Goal: Find contact information: Find contact information

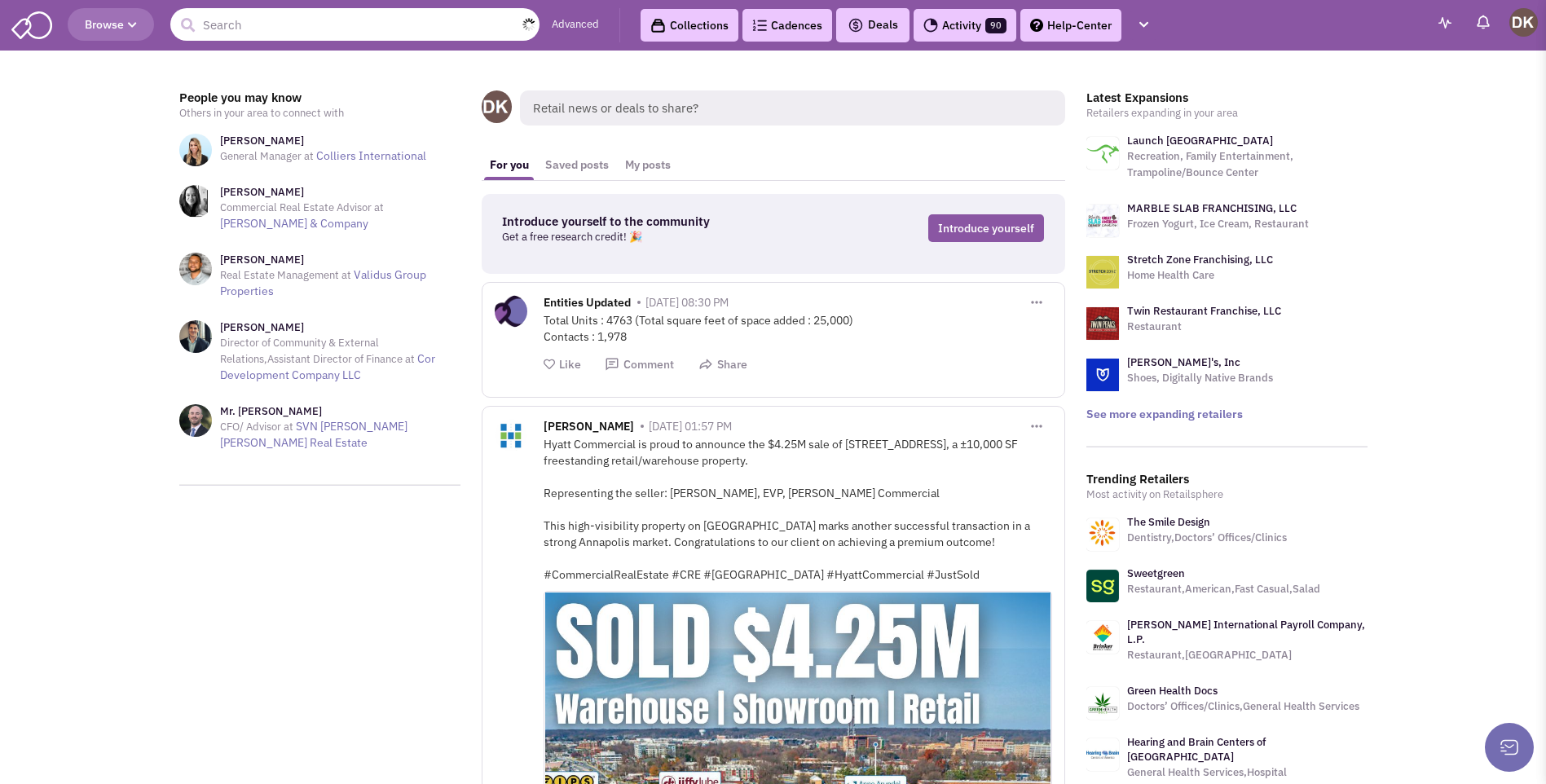
click at [362, 29] on input "text" at bounding box center [355, 25] width 369 height 32
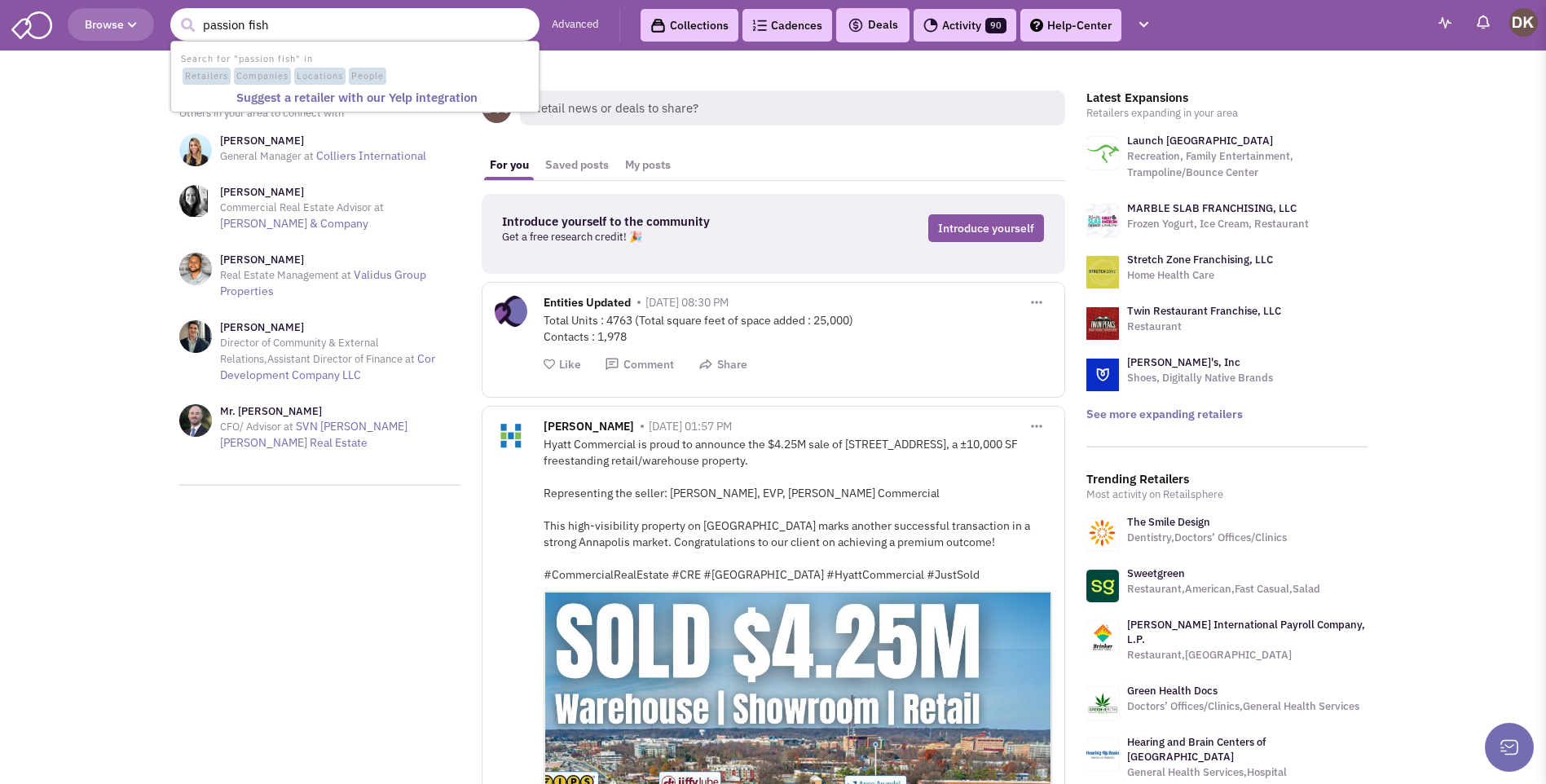
type input "passion fish"
click at [175, 13] on button "submit" at bounding box center [187, 26] width 25 height 25
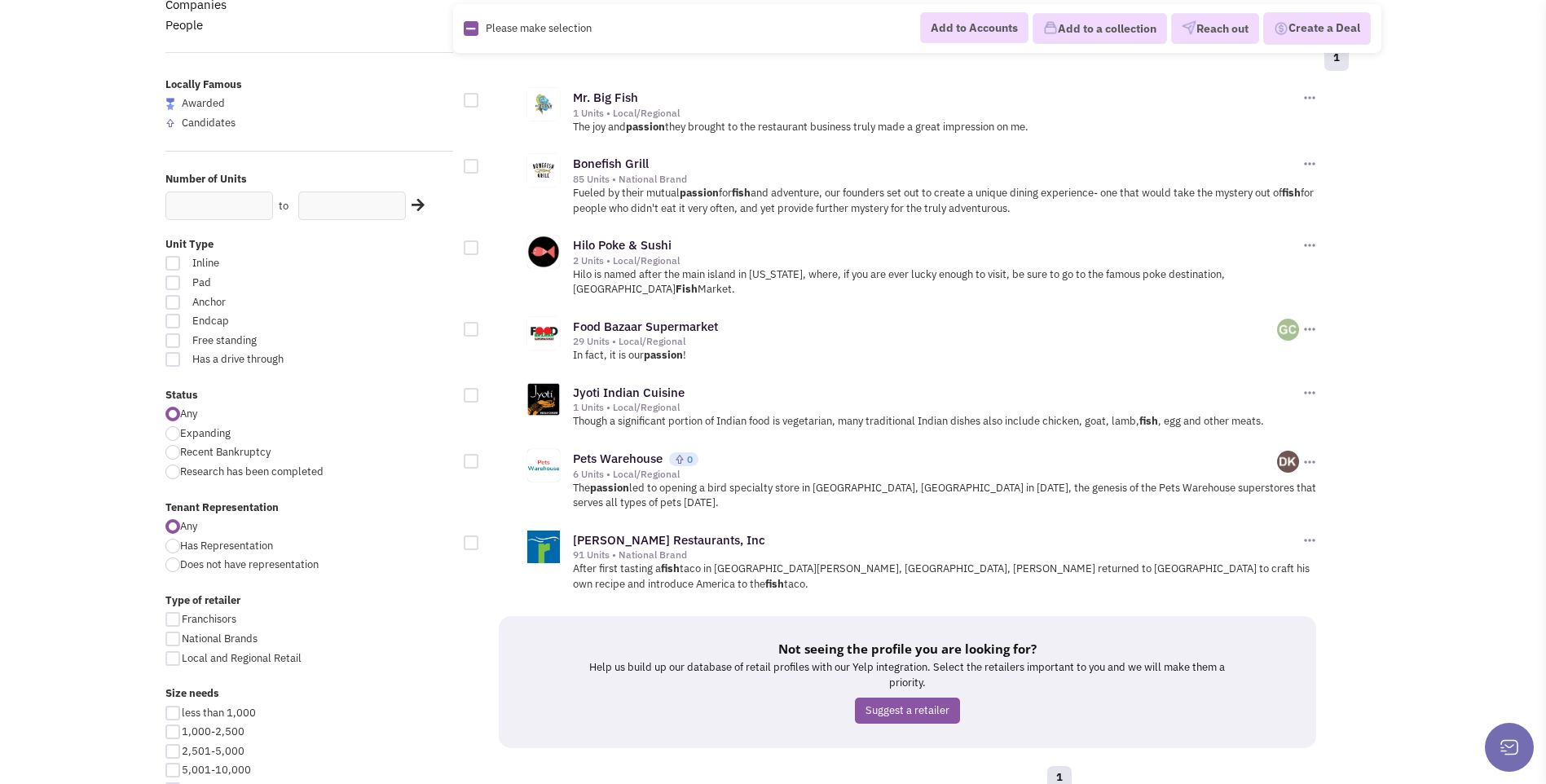
scroll to position [163, 0]
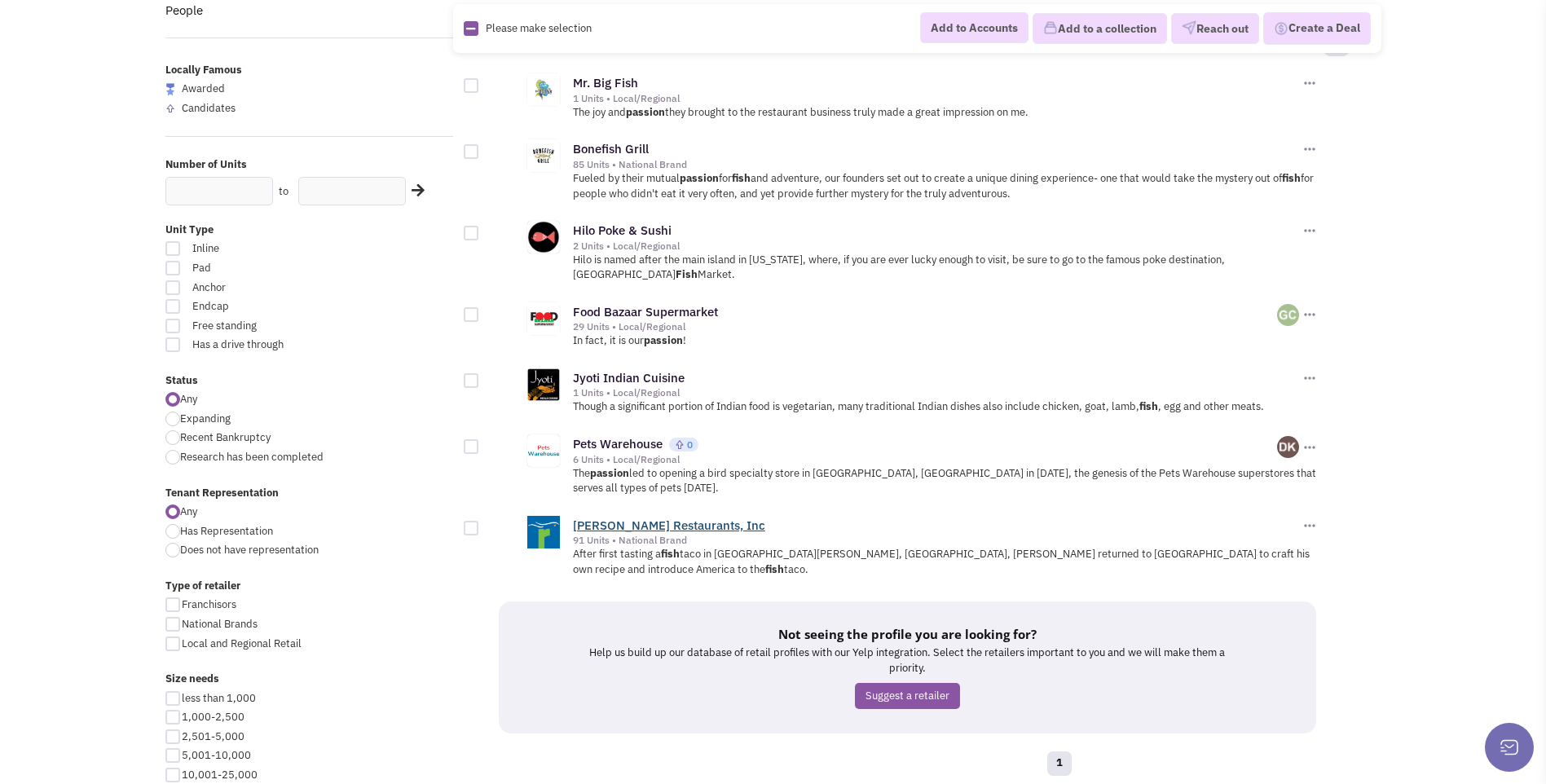
click at [647, 517] on link "[PERSON_NAME] Restaurants, Inc" at bounding box center [669, 525] width 192 height 15
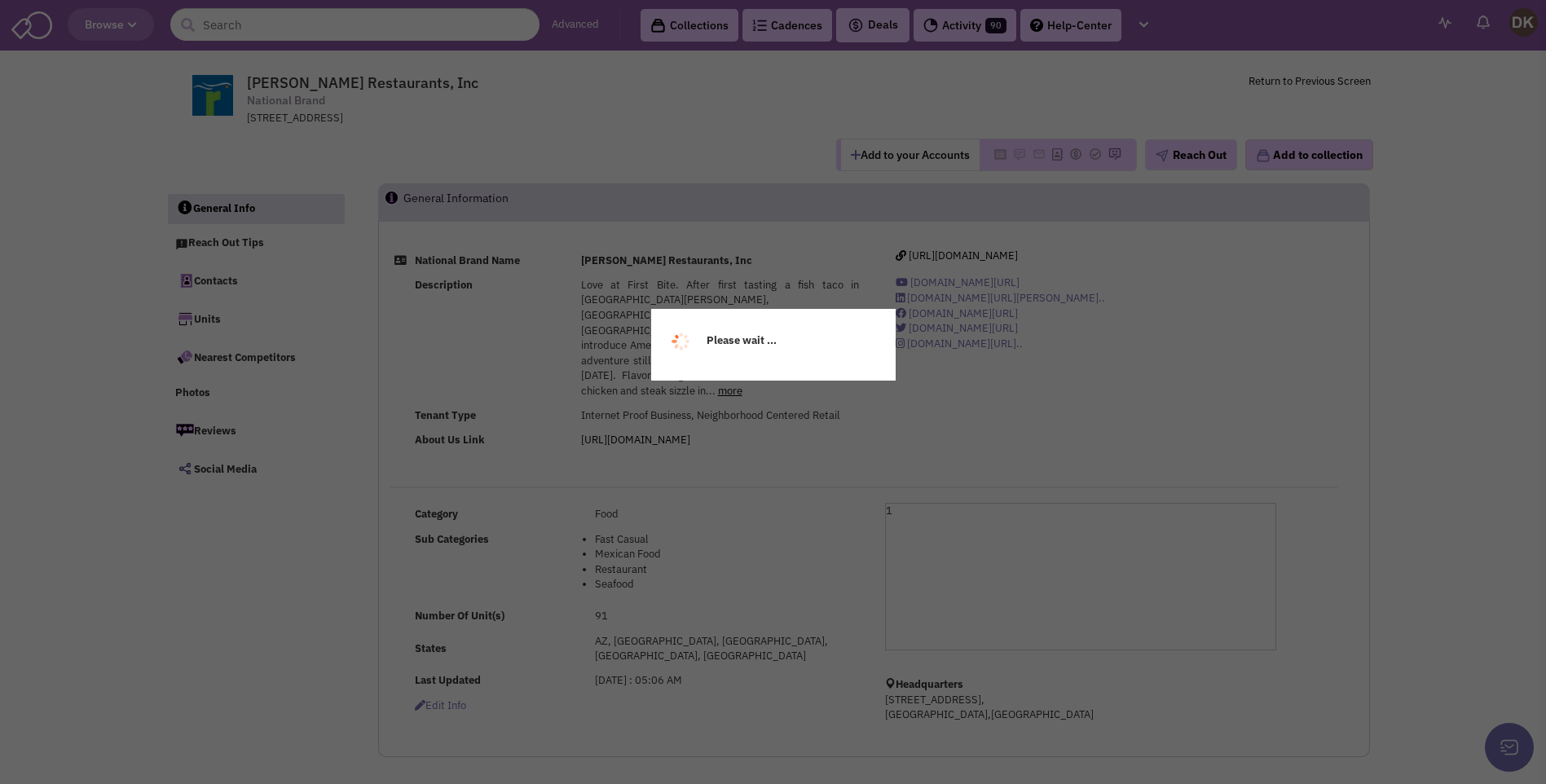
select select
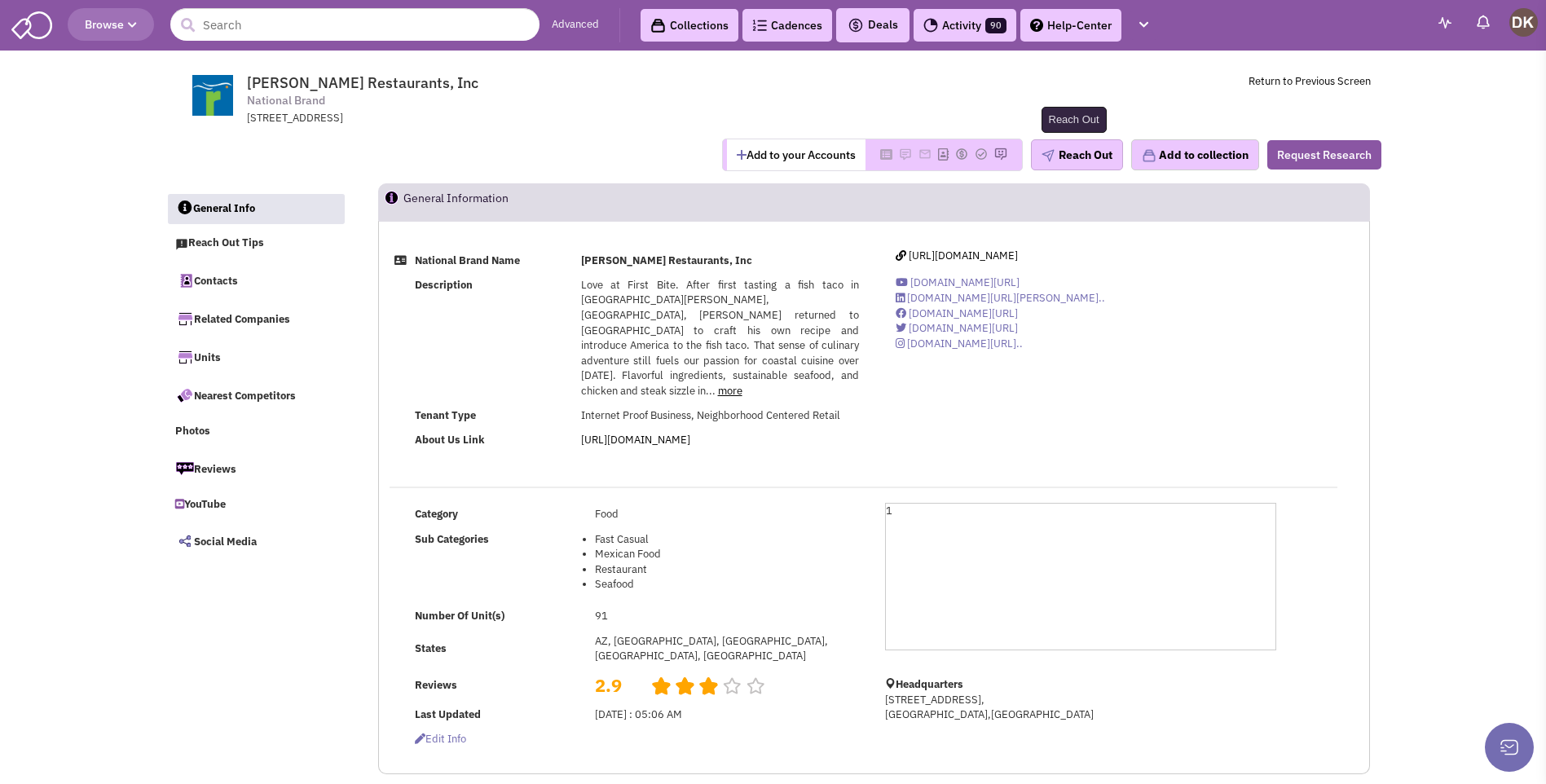
click at [1069, 161] on button "Reach Out" at bounding box center [1077, 155] width 92 height 31
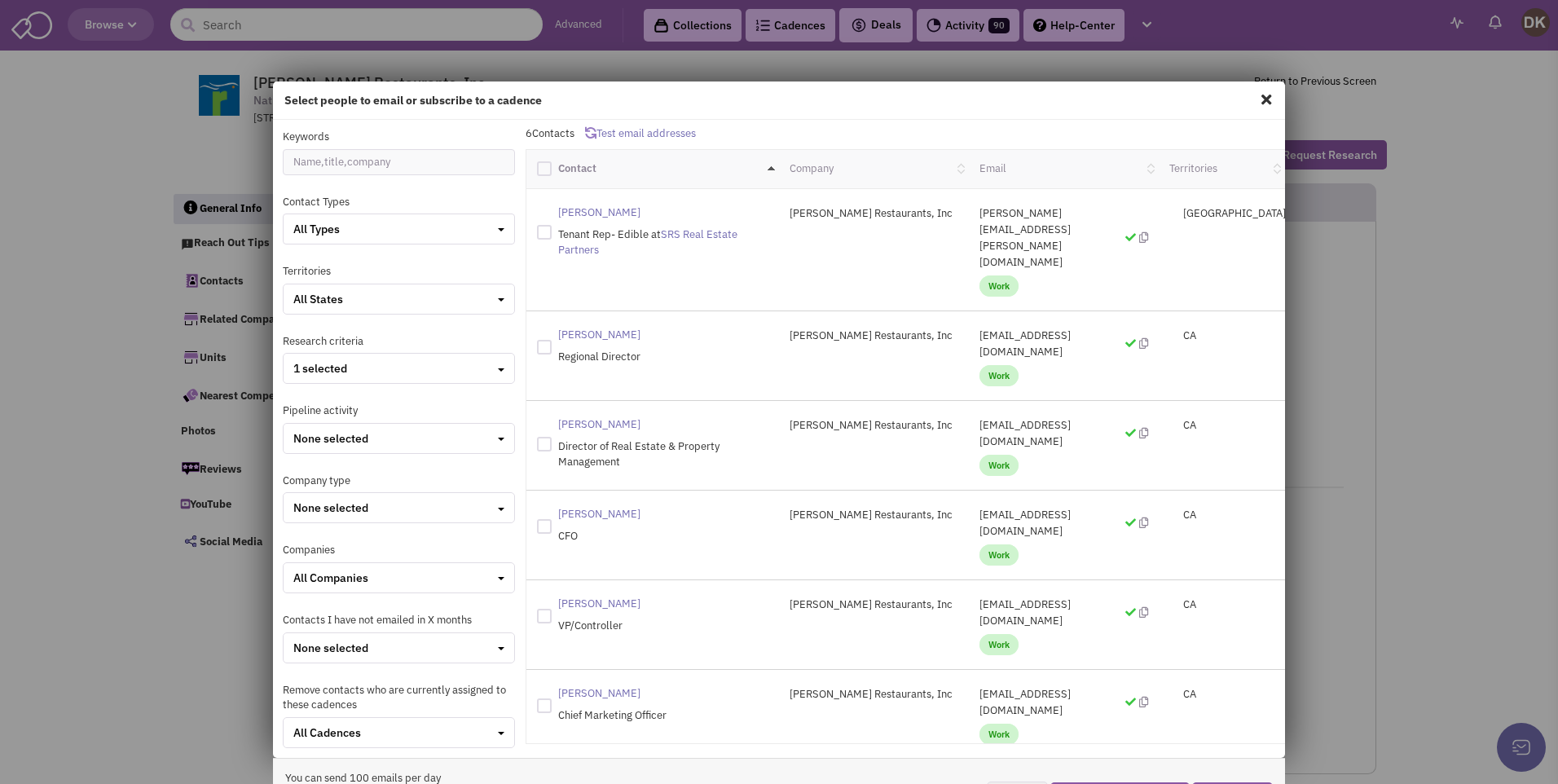
click at [1256, 101] on span at bounding box center [1266, 99] width 21 height 26
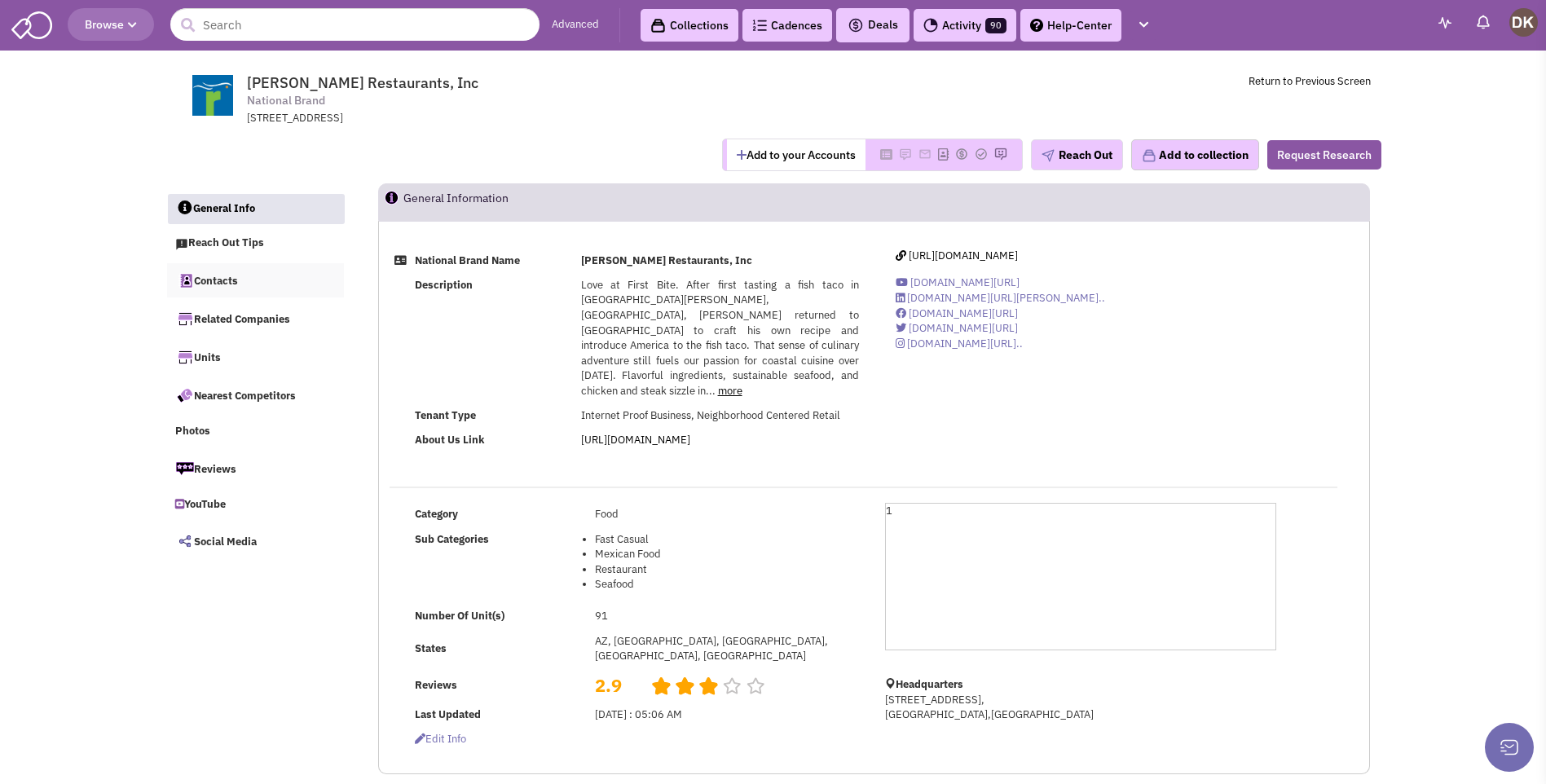
click at [222, 278] on link "Contacts" at bounding box center [256, 280] width 178 height 34
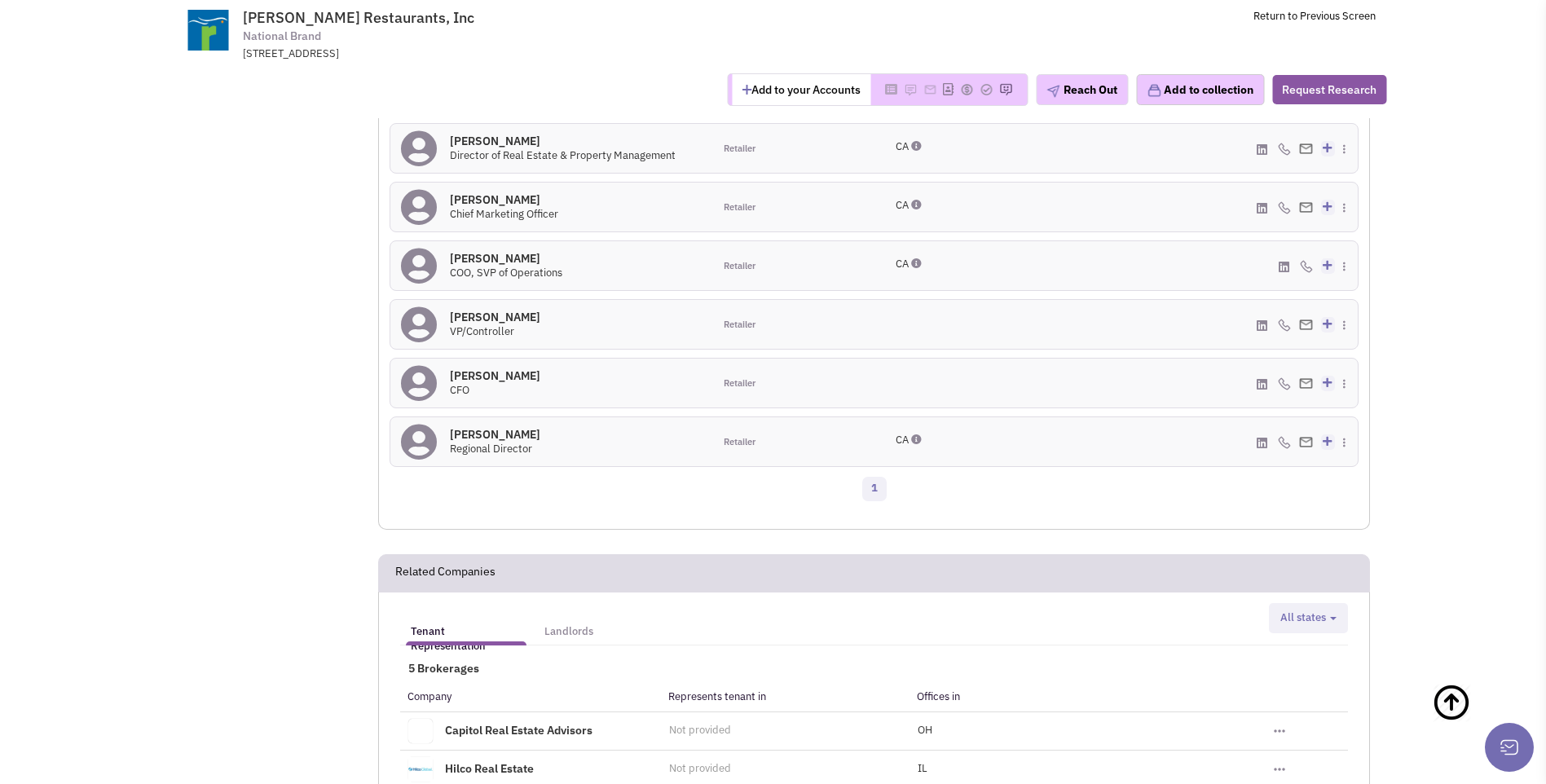
scroll to position [1036, 0]
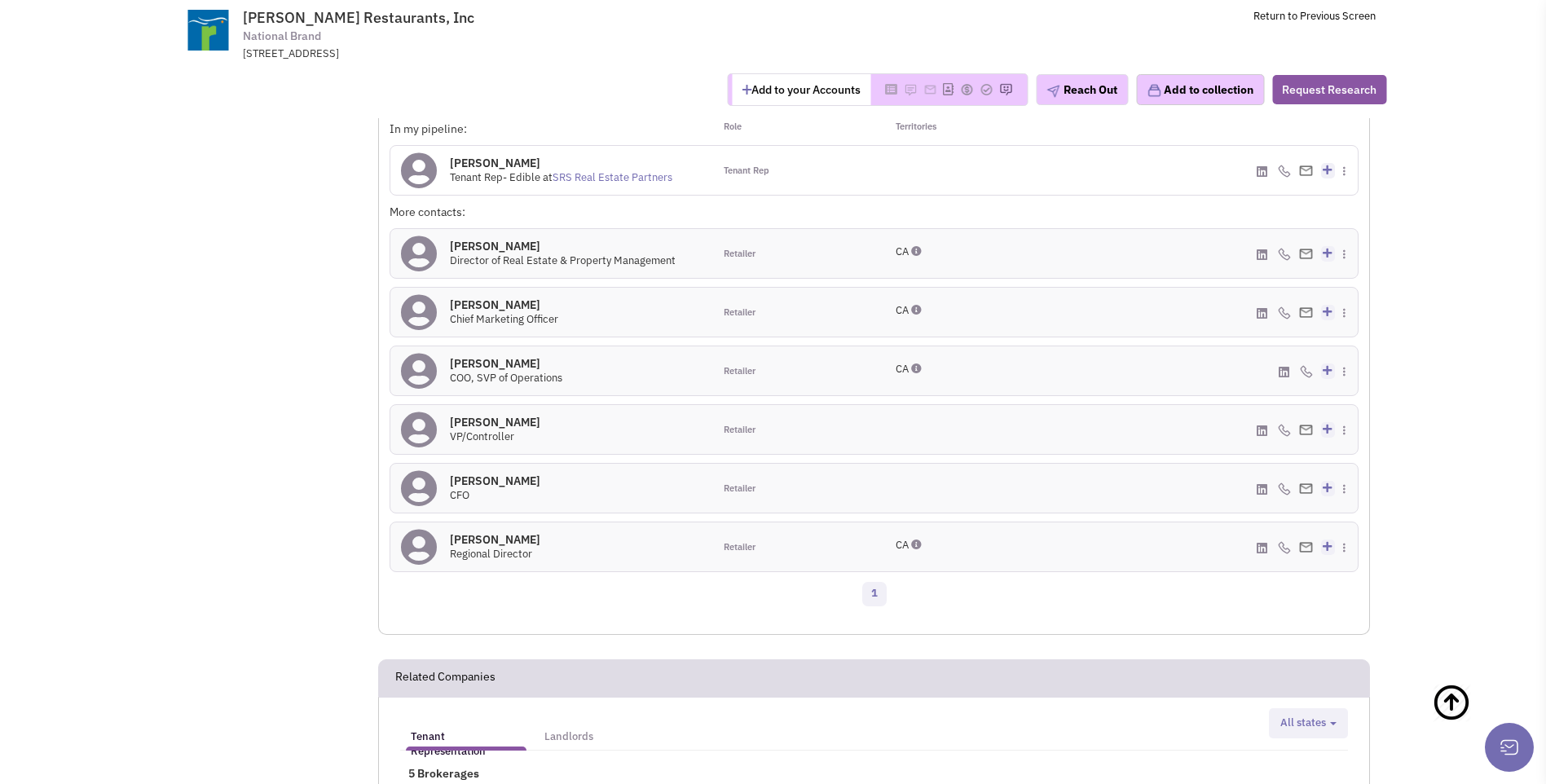
click at [423, 236] on icon at bounding box center [419, 254] width 36 height 37
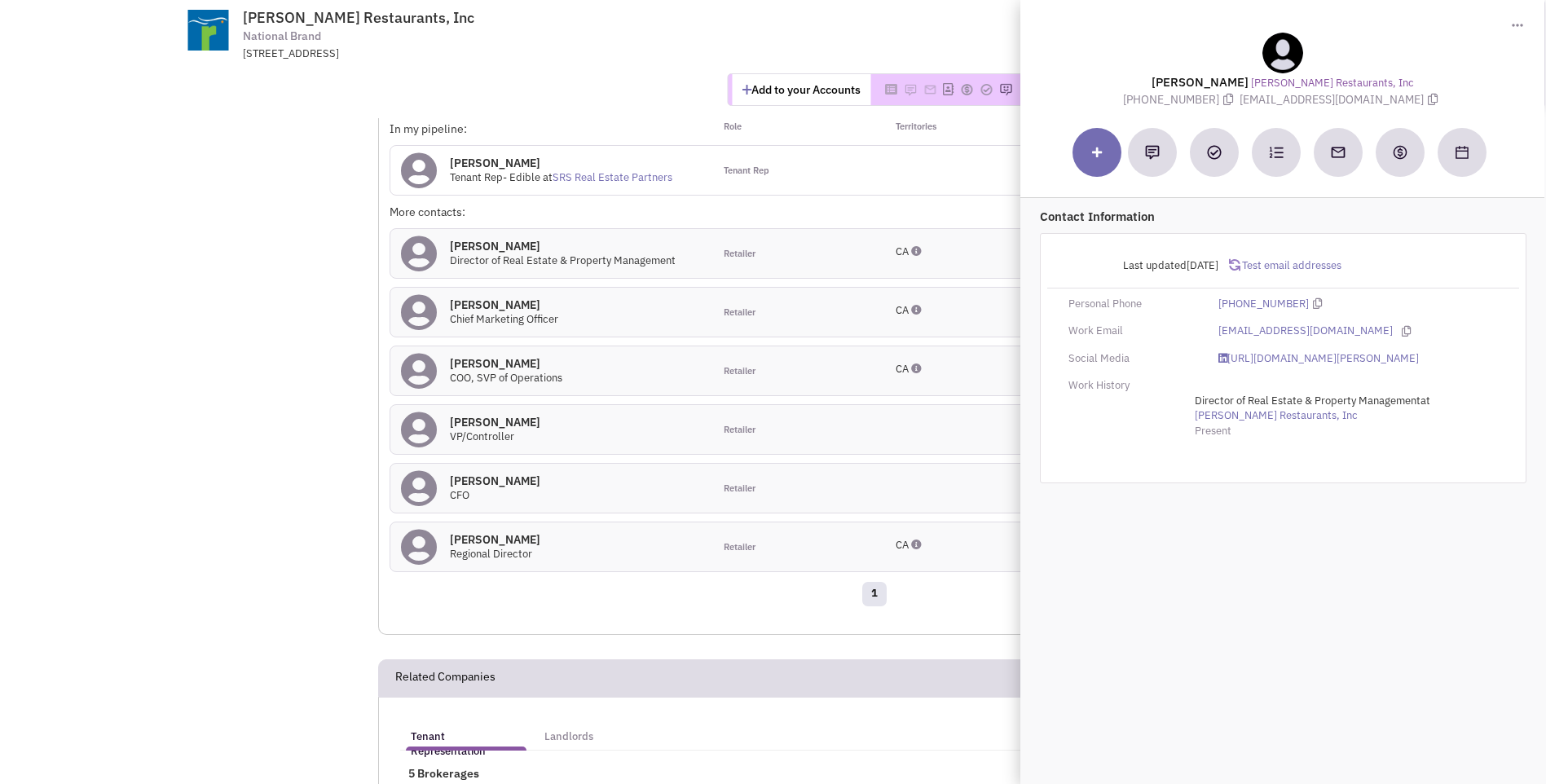
drag, startPoint x: 1177, startPoint y: 74, endPoint x: 1425, endPoint y: 100, distance: 249.4
click at [1425, 100] on div "Dawn DeCremer Rubio's Restaurants, Inc (760) 519-0782 ddecremer@rubios.com" at bounding box center [1283, 69] width 508 height 75
copy div "Dawn DeCremer Rubio's Restaurants, Inc (760) 519-0782 ddecremer@rubios.com"
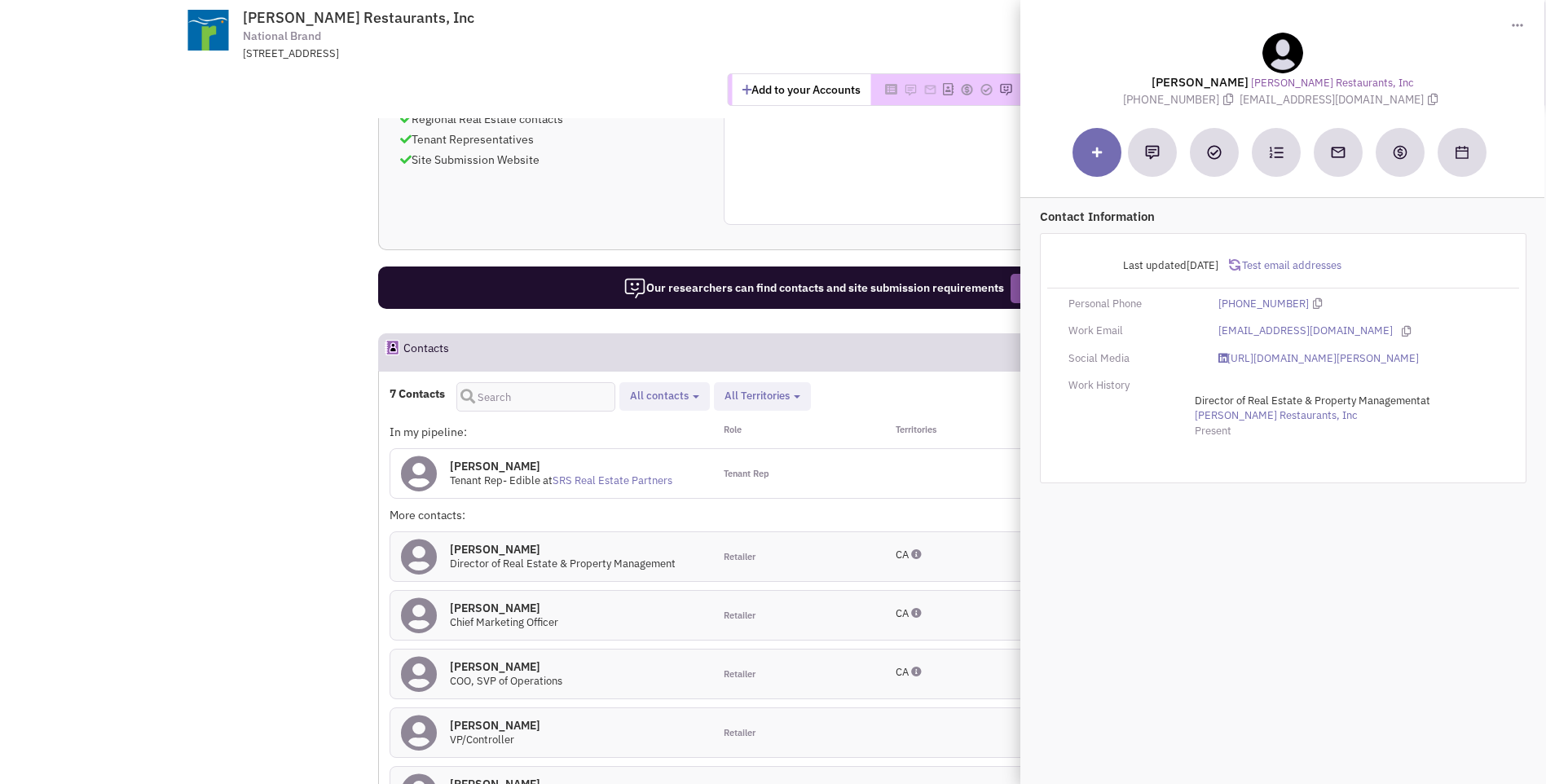
scroll to position [546, 0]
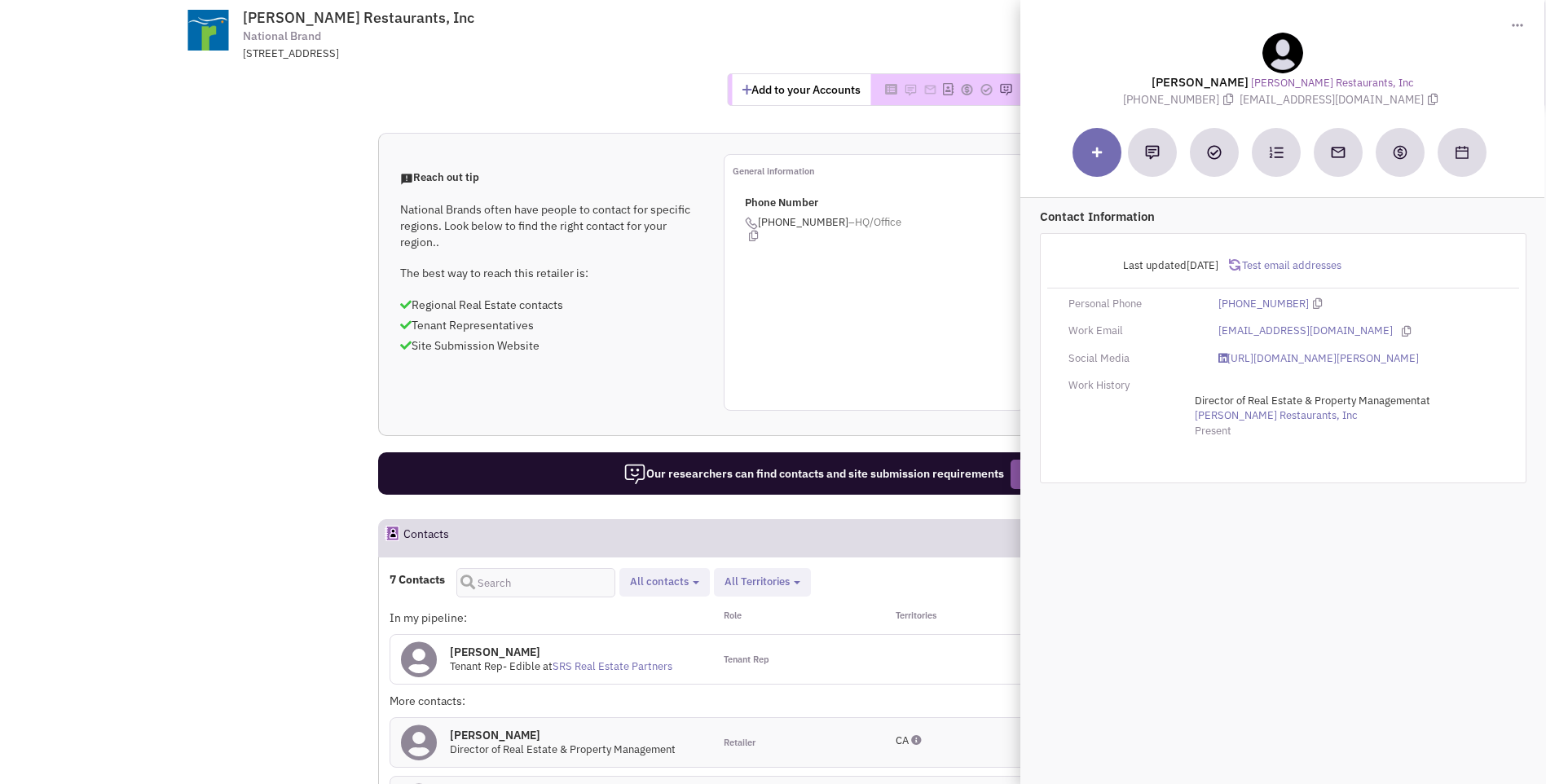
click at [796, 310] on div "General information Phone Number (760) 434-6298 –HQ/Office" at bounding box center [874, 282] width 301 height 257
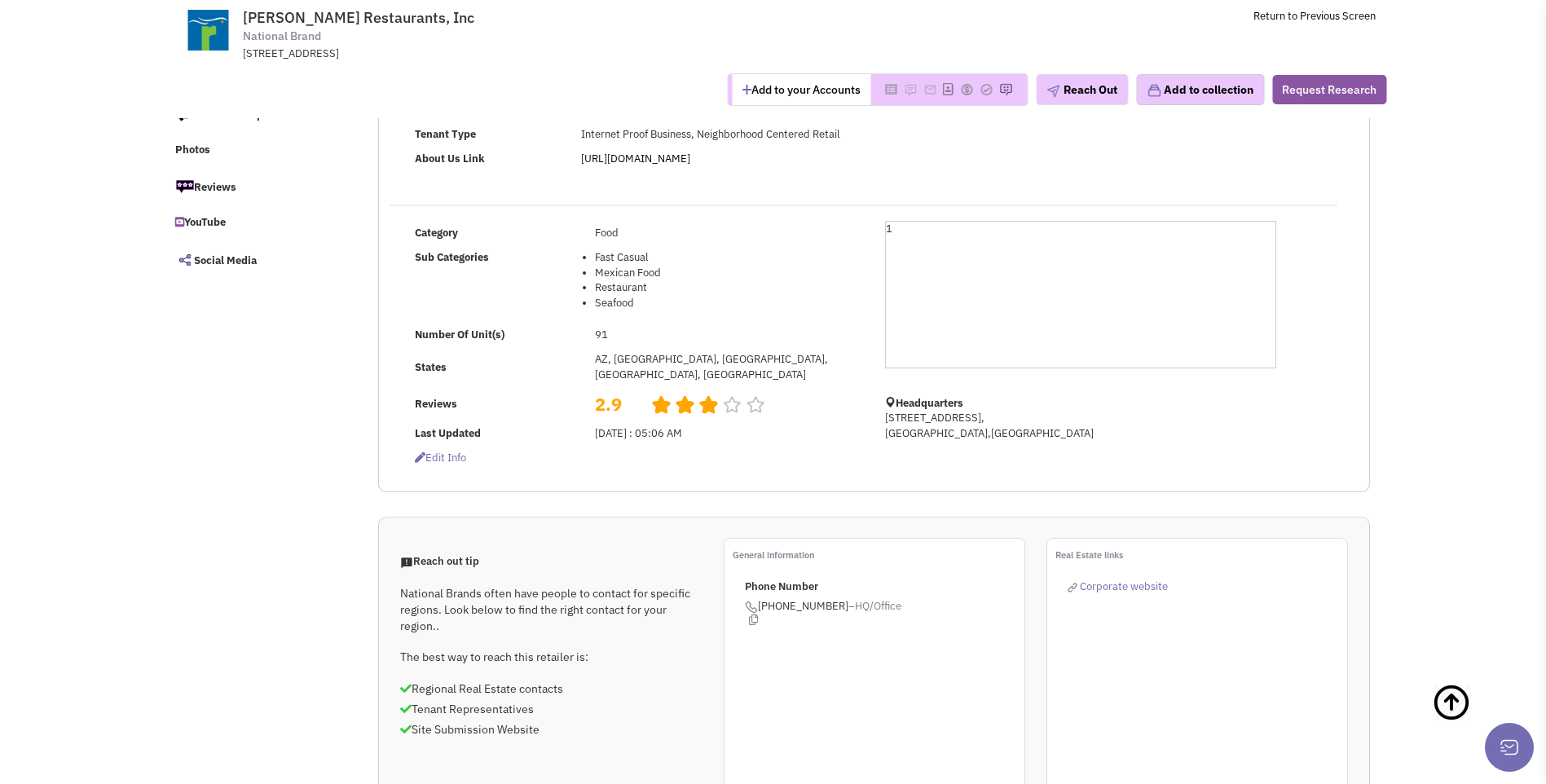
scroll to position [0, 0]
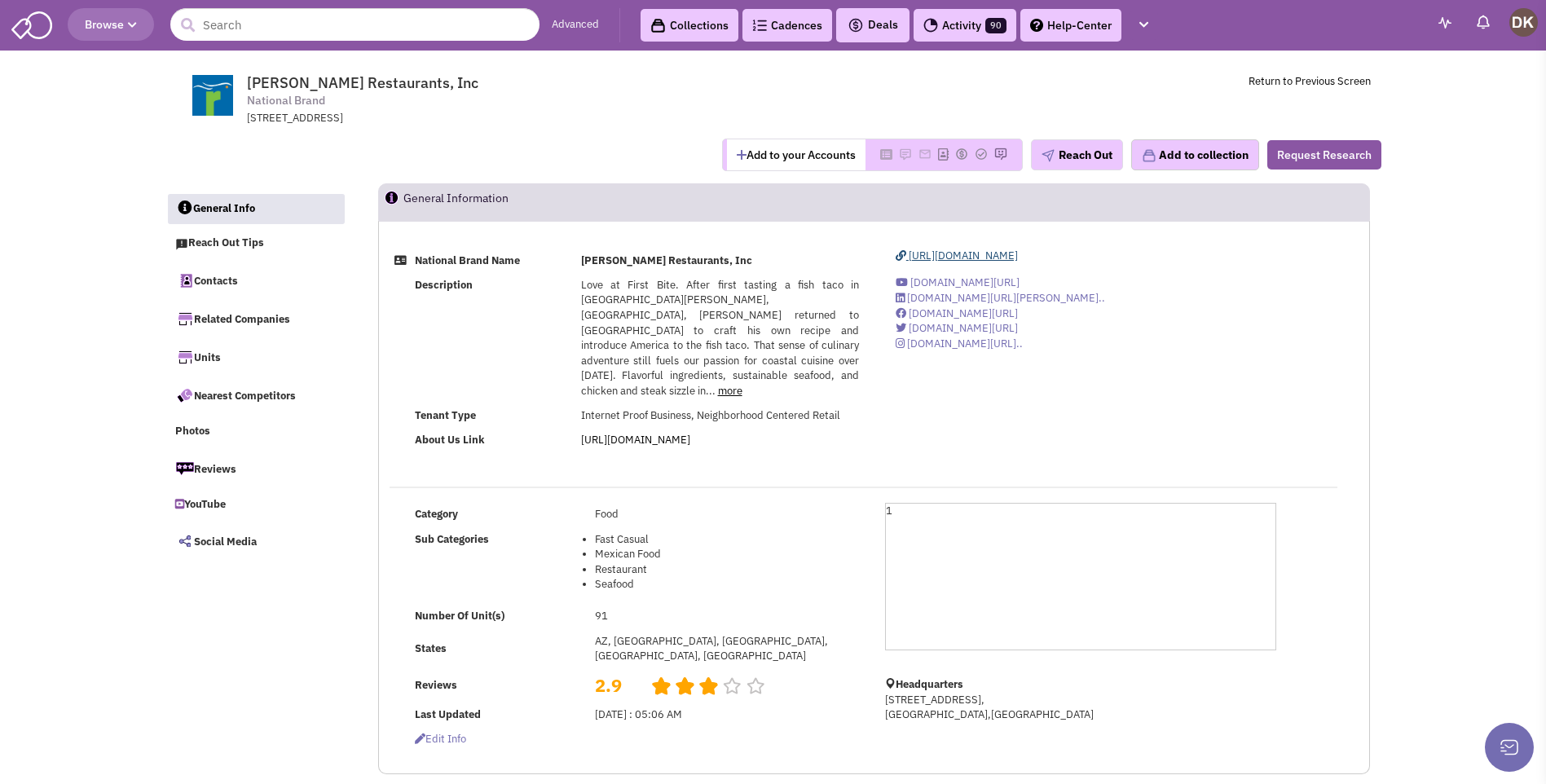
click at [956, 256] on span "https://www.rubios.com/" at bounding box center [963, 256] width 109 height 14
click at [358, 27] on input "text" at bounding box center [355, 25] width 369 height 32
click at [242, 25] on input "text" at bounding box center [355, 25] width 369 height 32
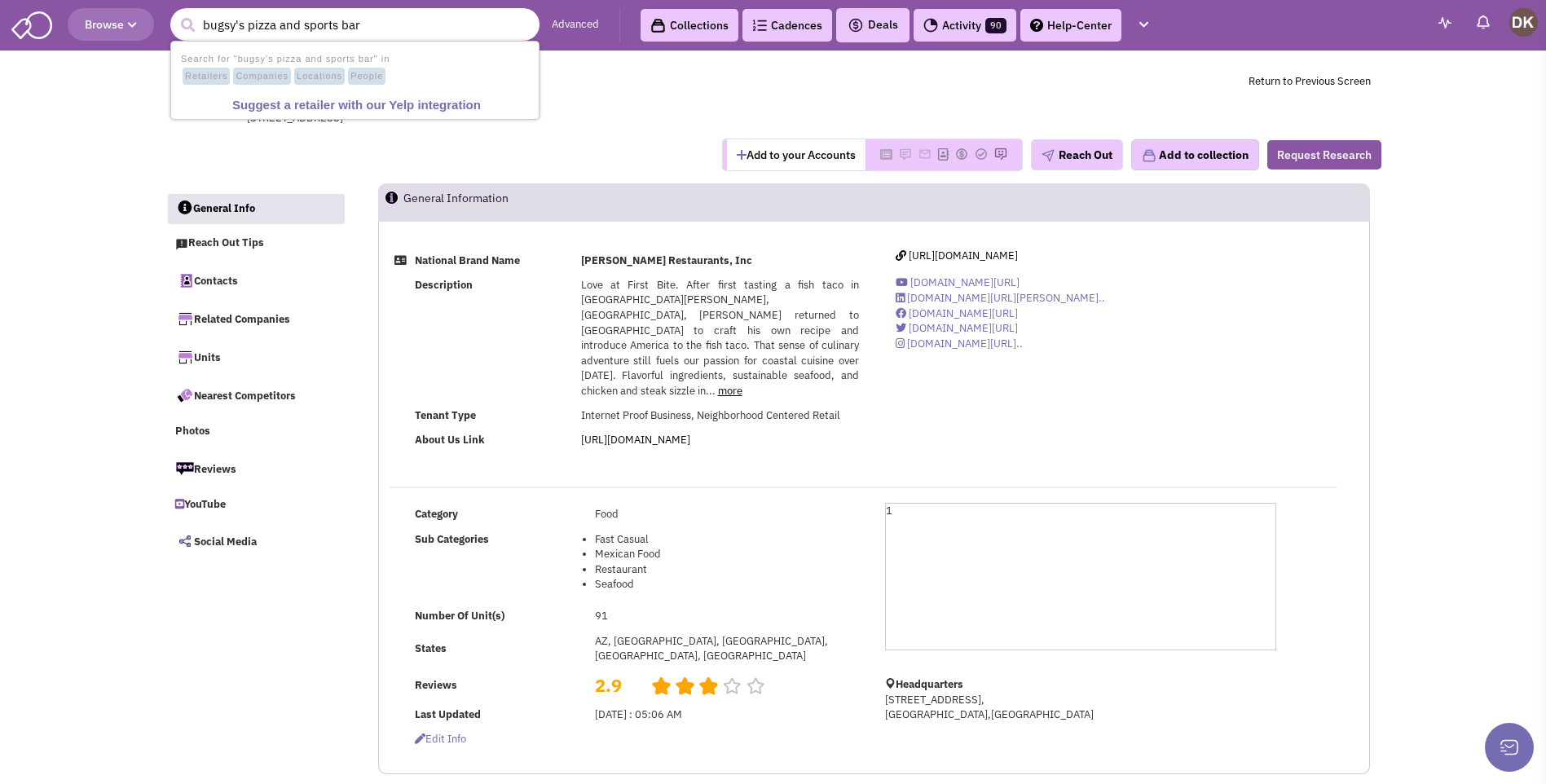
type input "bugsy's pizza and sports bar"
click at [175, 13] on button "submit" at bounding box center [187, 26] width 25 height 25
